Goal: Task Accomplishment & Management: Use online tool/utility

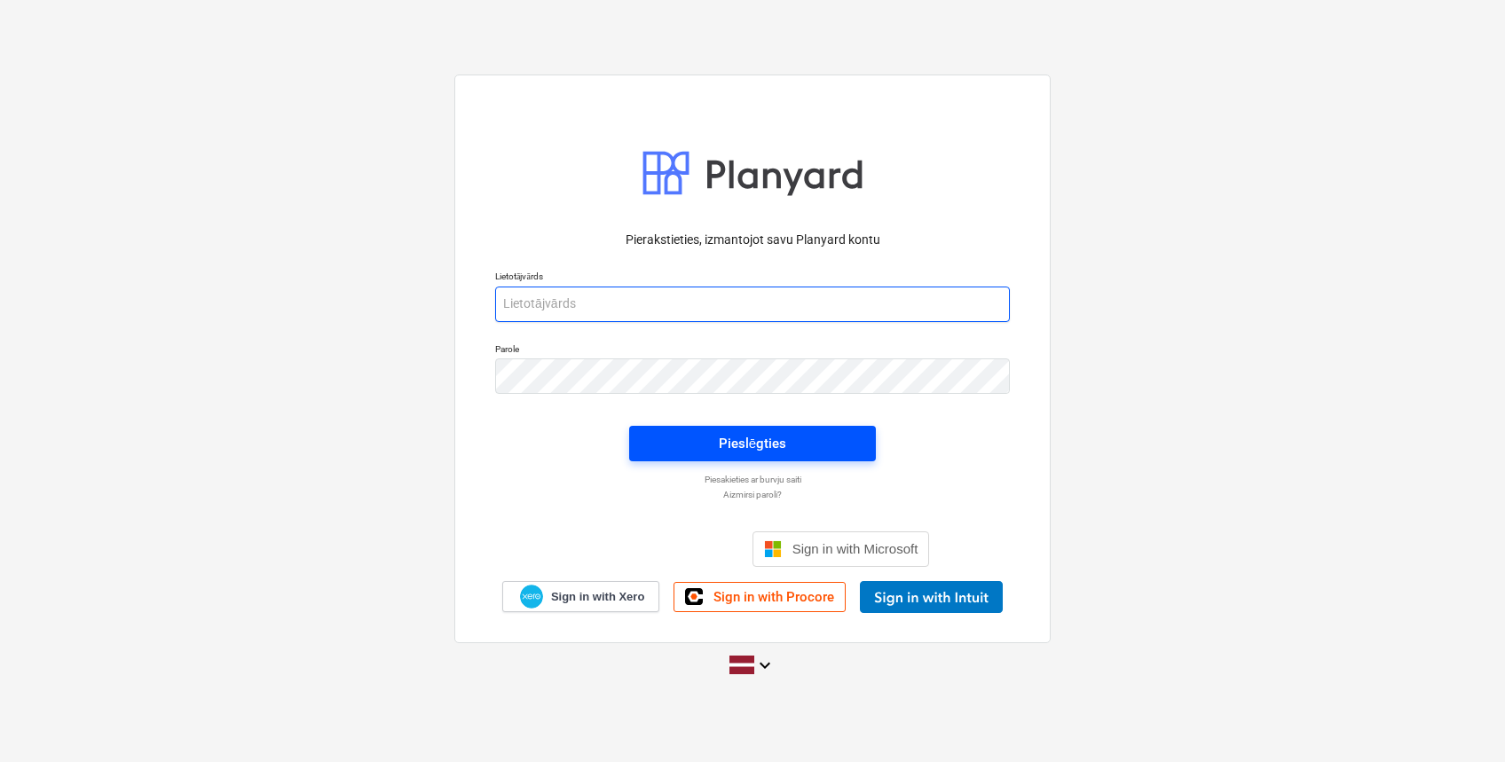
type input "[PERSON_NAME][EMAIL_ADDRESS][DOMAIN_NAME]"
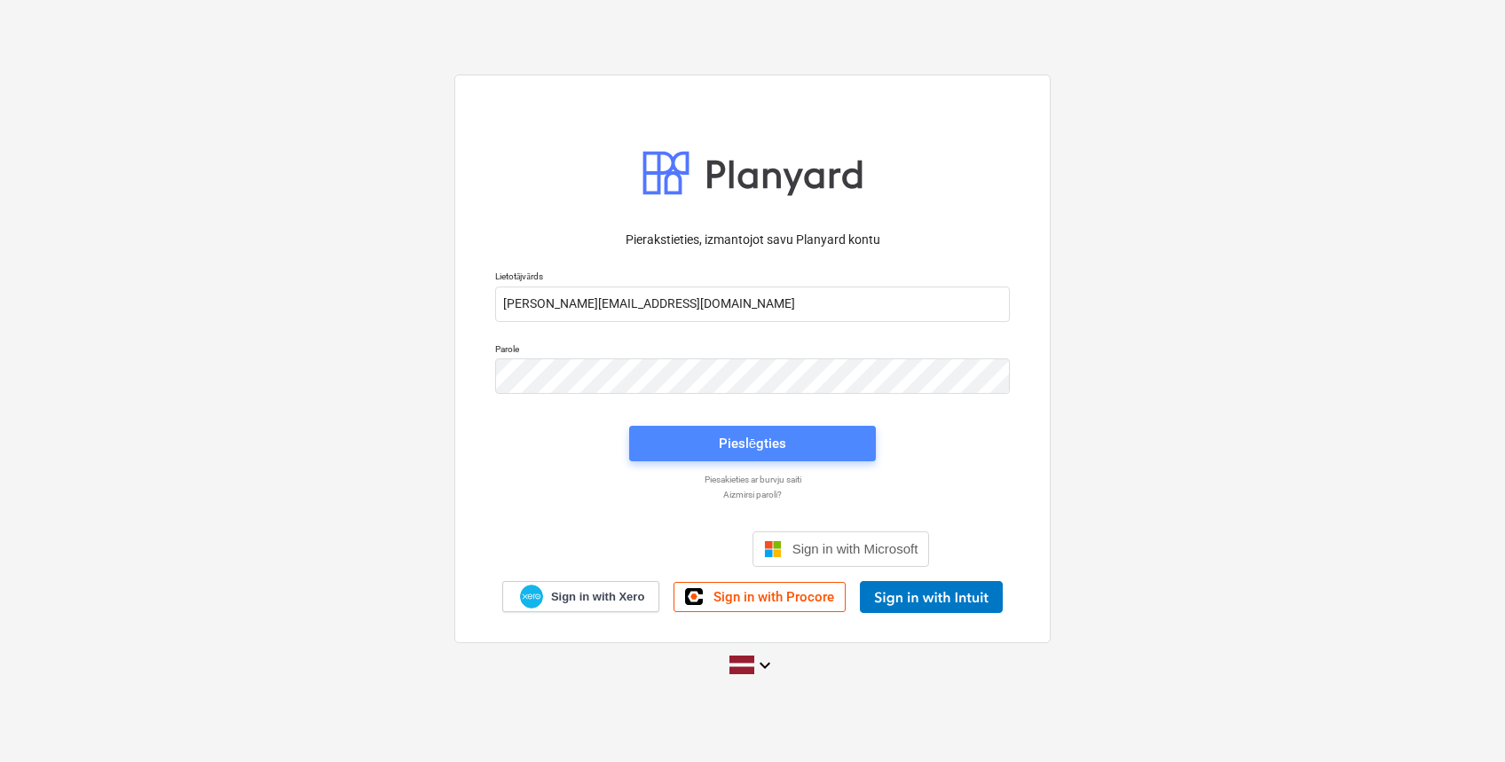
click at [792, 446] on span "Pieslēgties" at bounding box center [752, 443] width 204 height 23
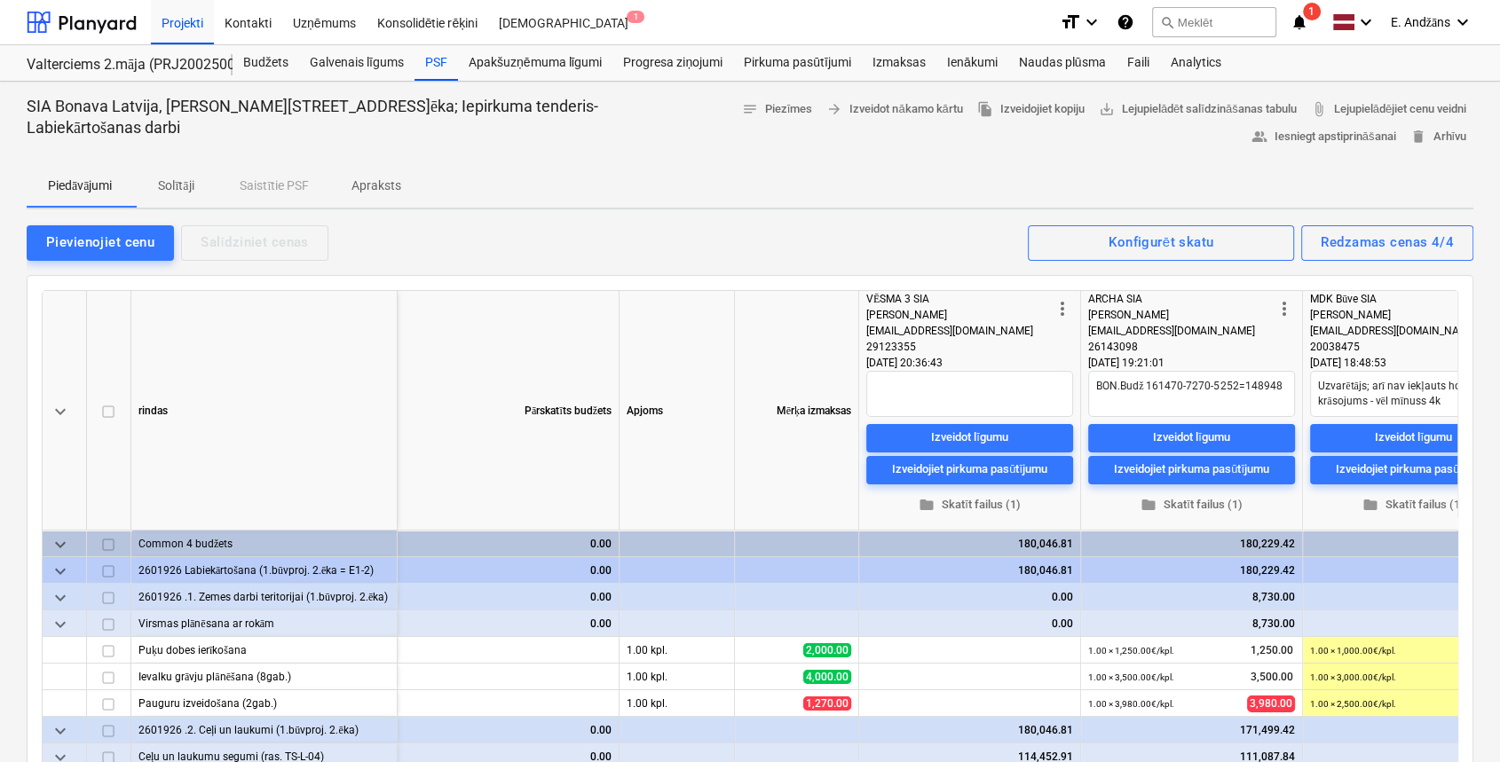
click at [1297, 21] on icon "notifications" at bounding box center [1299, 22] width 18 height 21
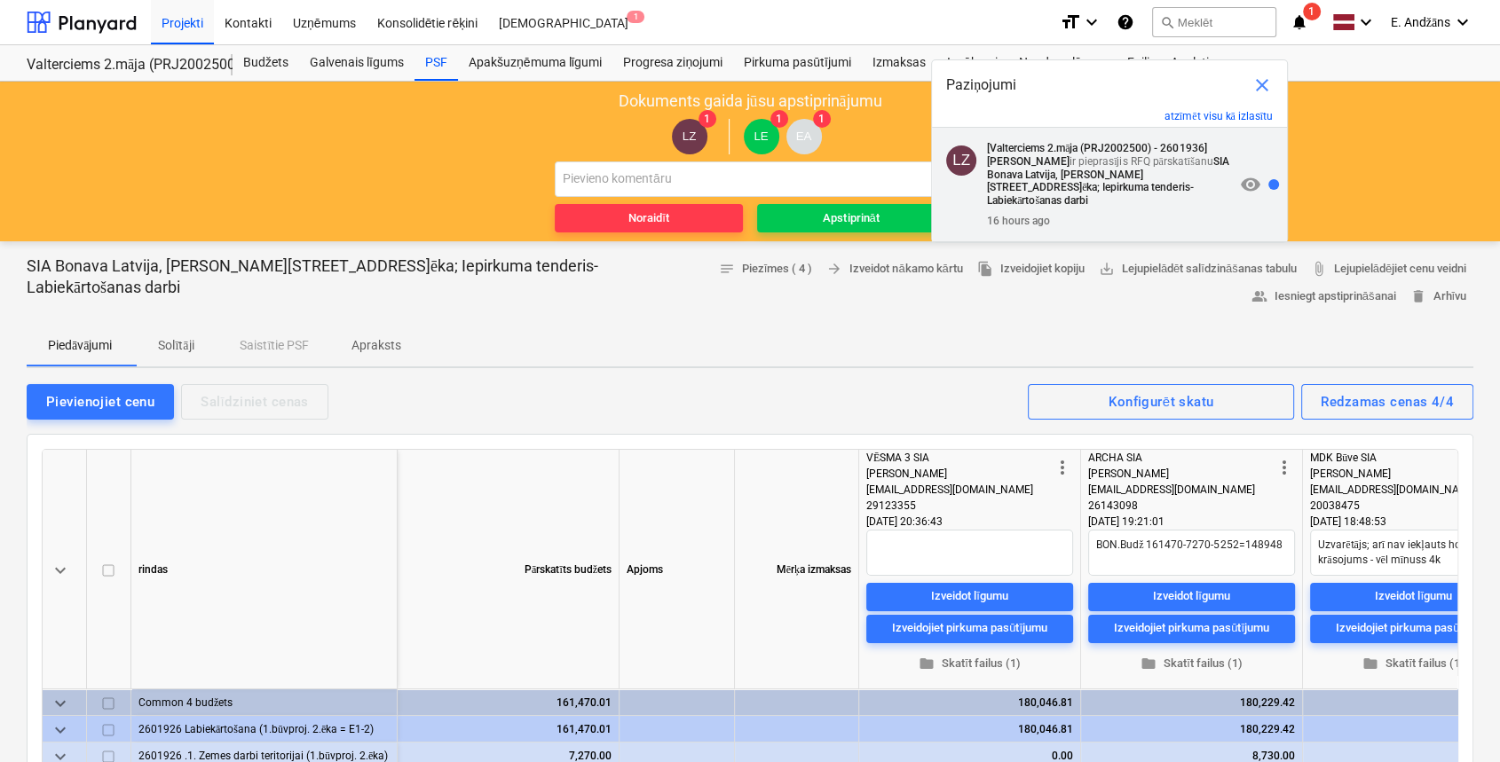
click at [1079, 169] on strong "SIA Bonava Latvija, [PERSON_NAME][STREET_ADDRESS]ēka; Iepirkuma tenderis- Labie…" at bounding box center [1108, 180] width 242 height 51
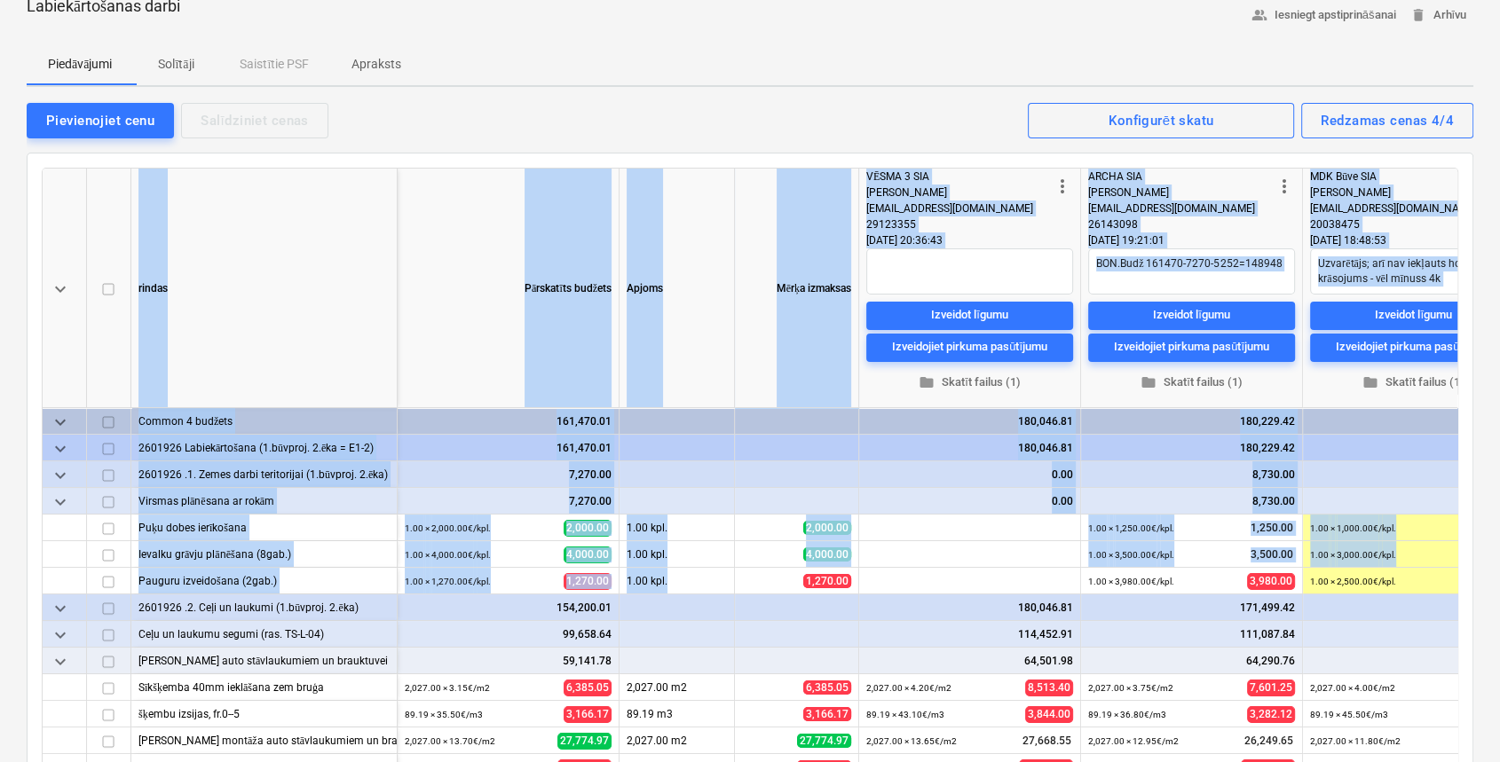
scroll to position [305, 0]
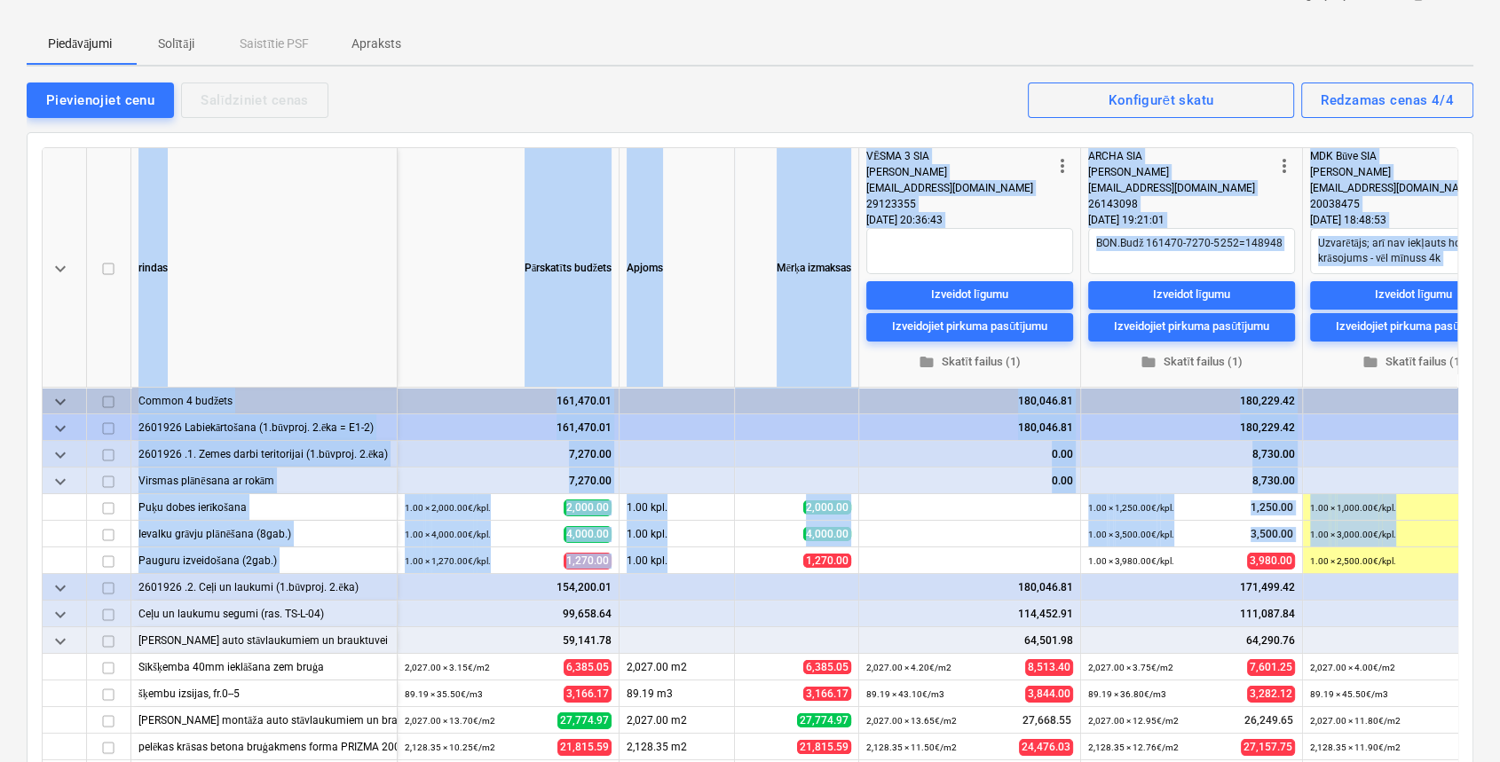
drag, startPoint x: 764, startPoint y: 755, endPoint x: 819, endPoint y: 766, distance: 56.0
click at [819, 461] on html "Projekti Kontakti Uzņēmums Konsolidētie rēķini Iesūtne 1 format_size keyboard_a…" at bounding box center [750, 79] width 1500 height 762
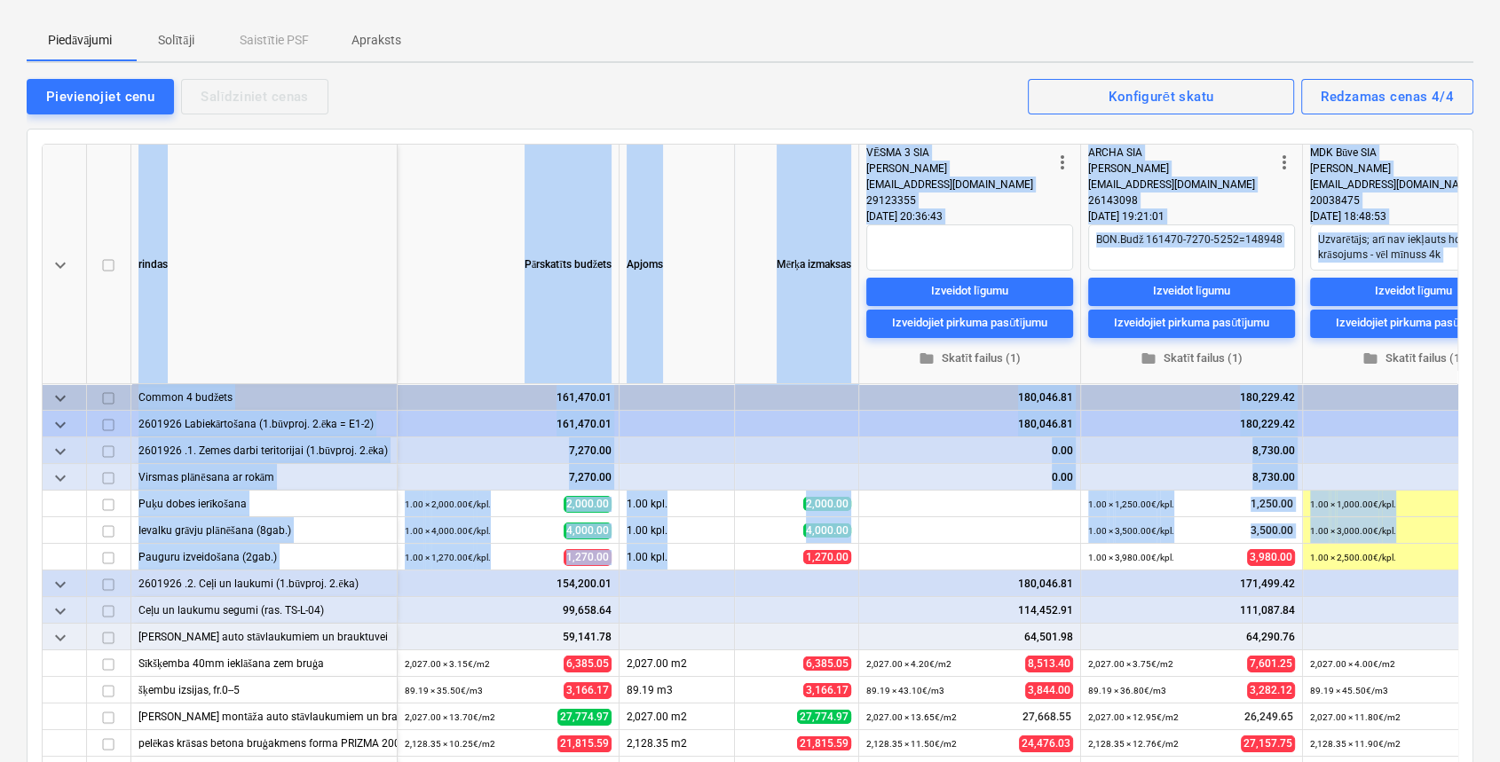
drag, startPoint x: 819, startPoint y: 766, endPoint x: 939, endPoint y: 438, distance: 348.7
click at [939, 438] on div "0.00" at bounding box center [969, 450] width 207 height 27
type textarea "x"
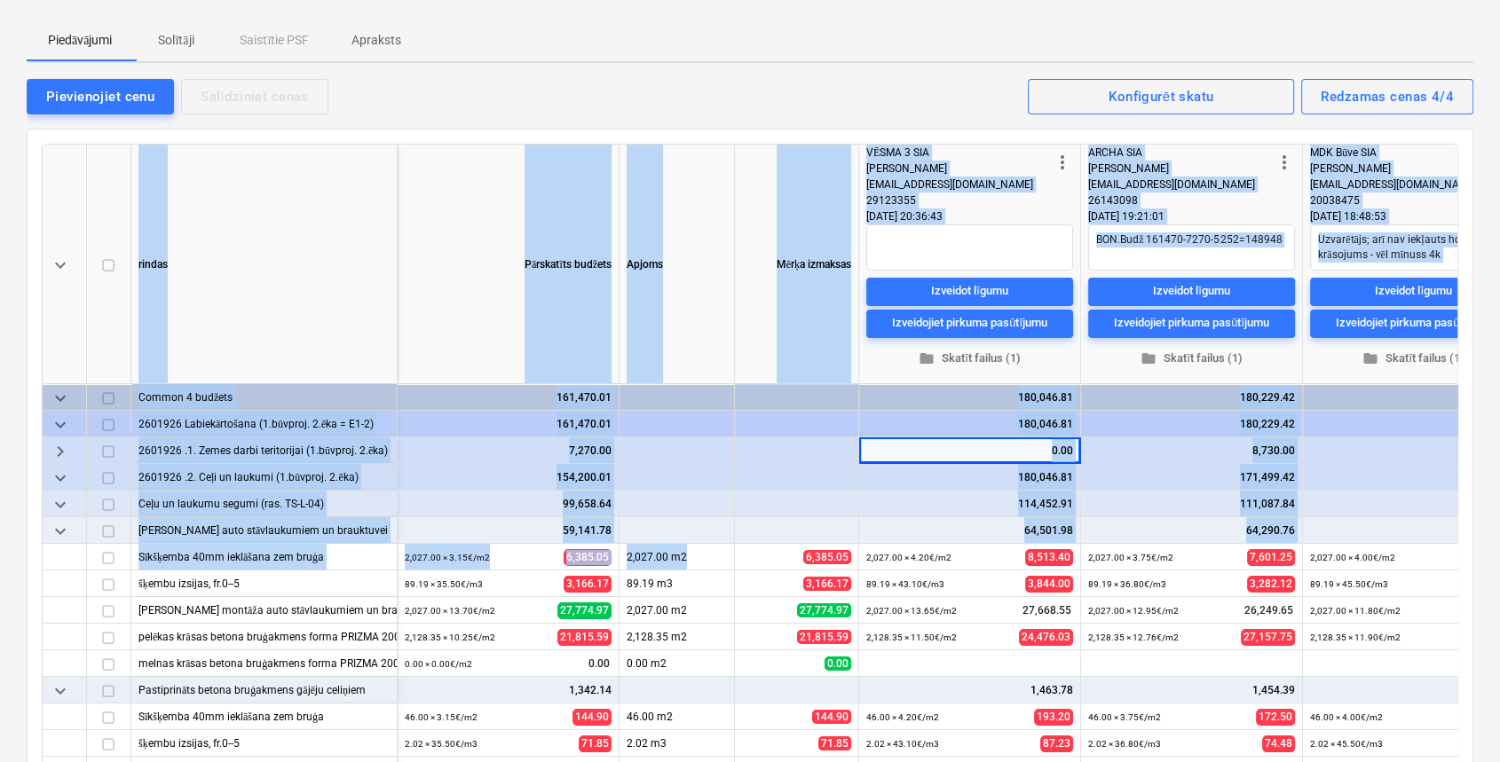
click at [430, 255] on div "Pārskatīts budžets" at bounding box center [509, 265] width 222 height 240
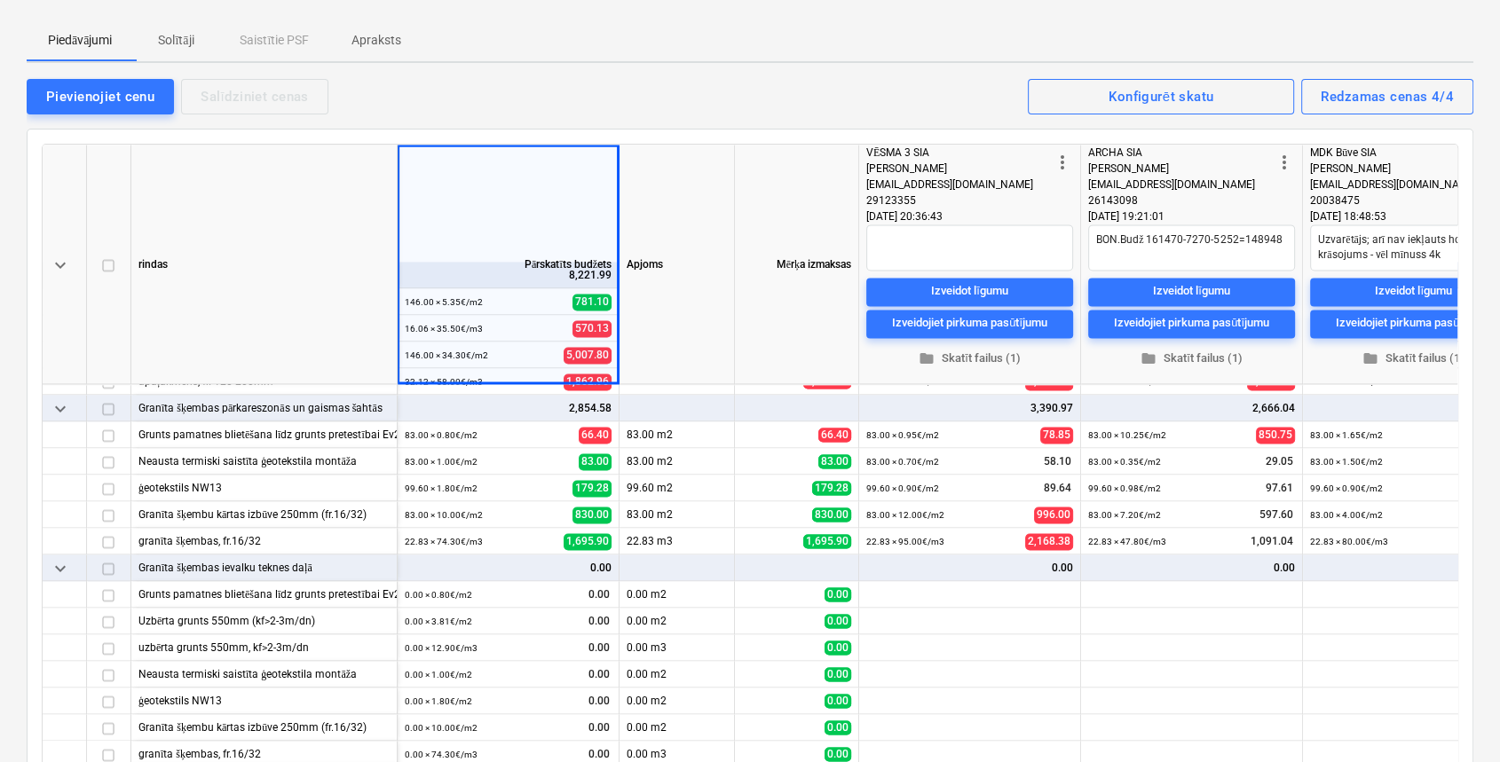
scroll to position [2603, 0]
